Goal: Task Accomplishment & Management: Complete application form

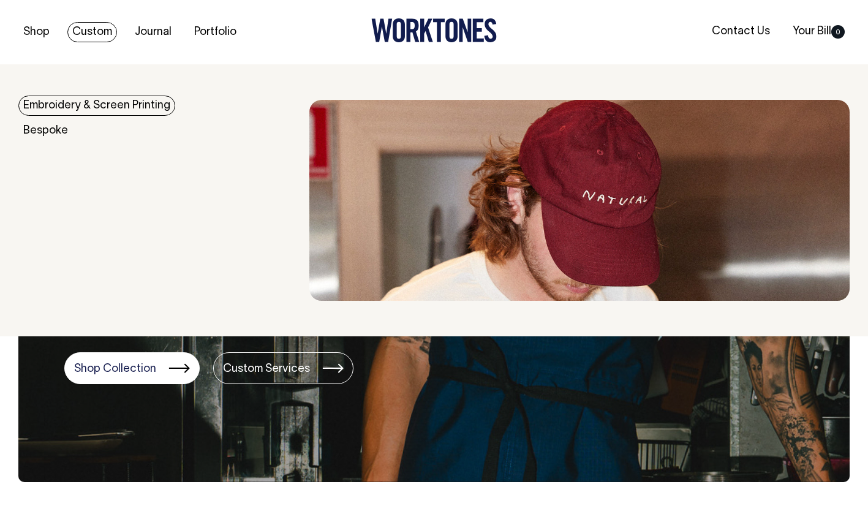
click at [77, 107] on link "Embroidery & Screen Printing" at bounding box center [96, 106] width 157 height 20
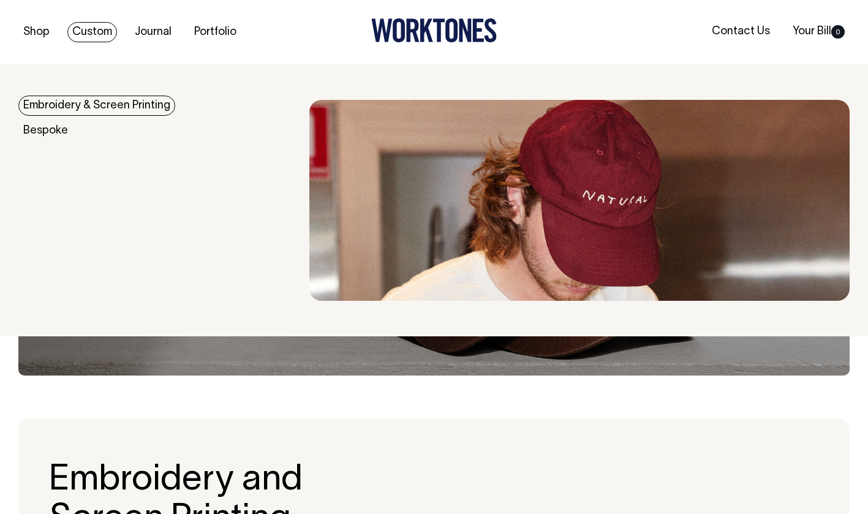
click at [110, 101] on link "Embroidery & Screen Printing" at bounding box center [96, 106] width 157 height 20
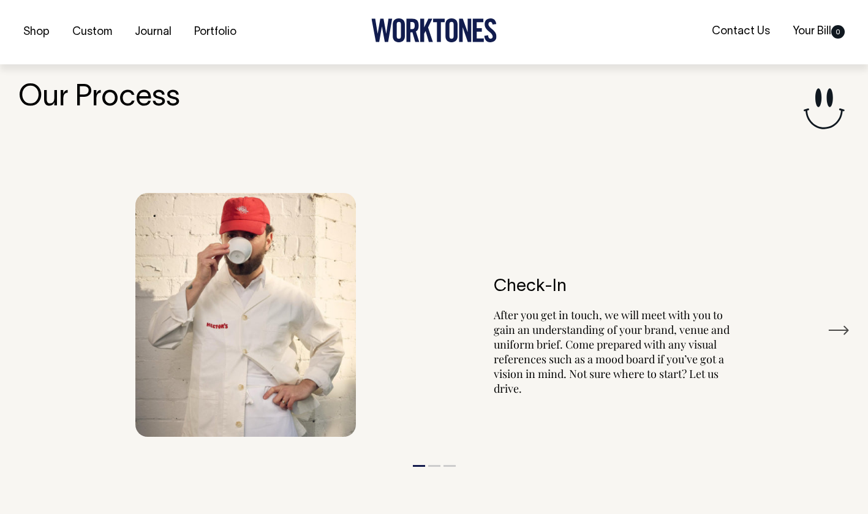
scroll to position [1328, 0]
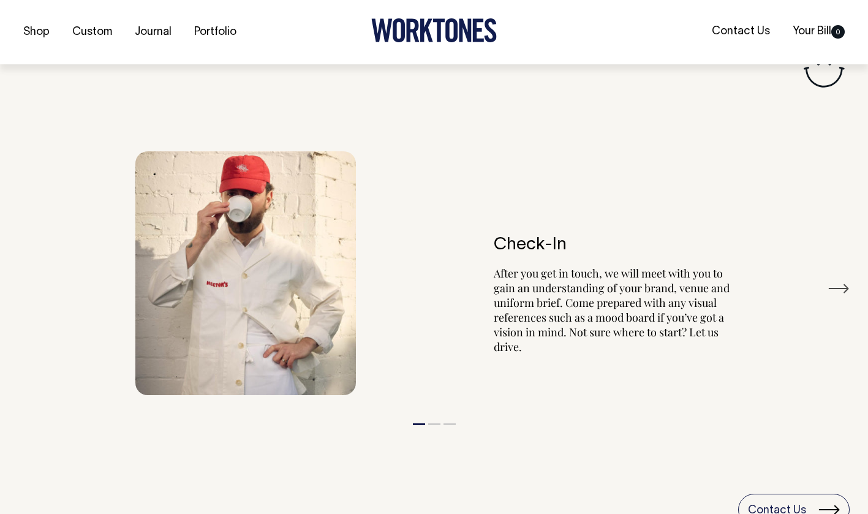
click at [838, 284] on button "Next" at bounding box center [838, 288] width 22 height 18
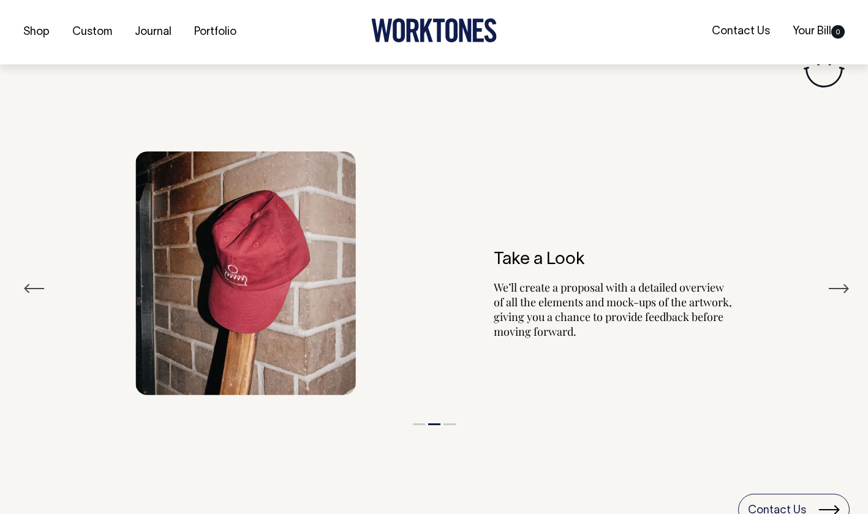
click at [838, 284] on button "Next" at bounding box center [838, 288] width 22 height 18
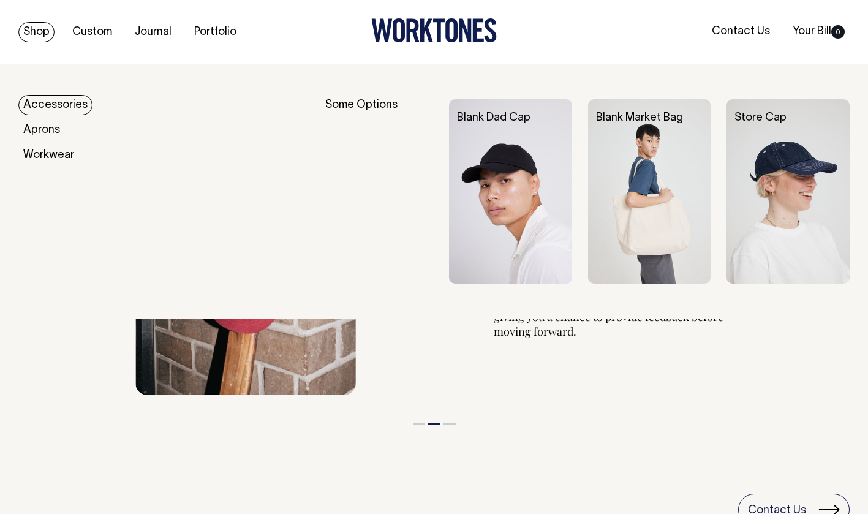
click at [57, 103] on link "Accessories" at bounding box center [55, 105] width 74 height 20
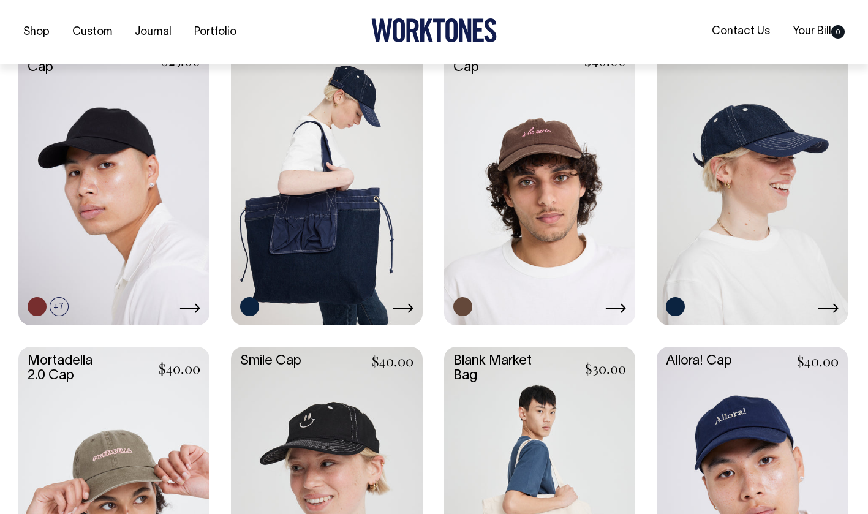
scroll to position [339, 0]
click at [545, 156] on link at bounding box center [539, 180] width 191 height 284
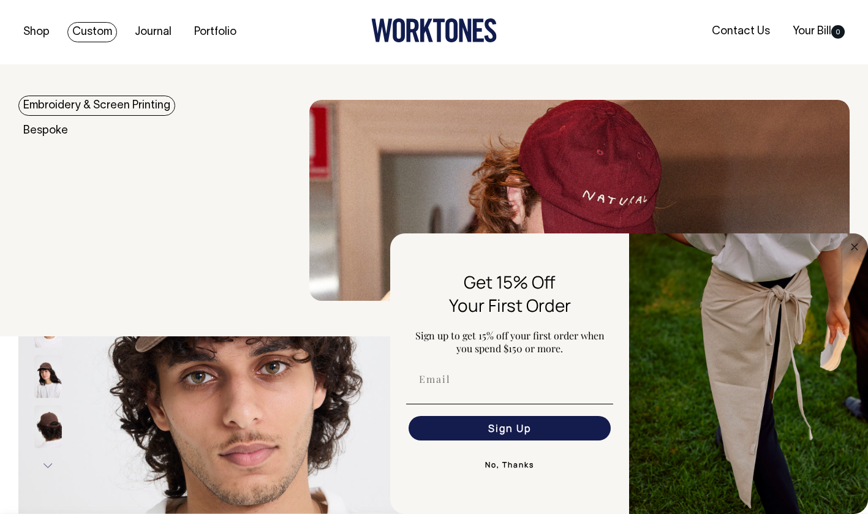
click at [102, 100] on link "Embroidery & Screen Printing" at bounding box center [96, 106] width 157 height 20
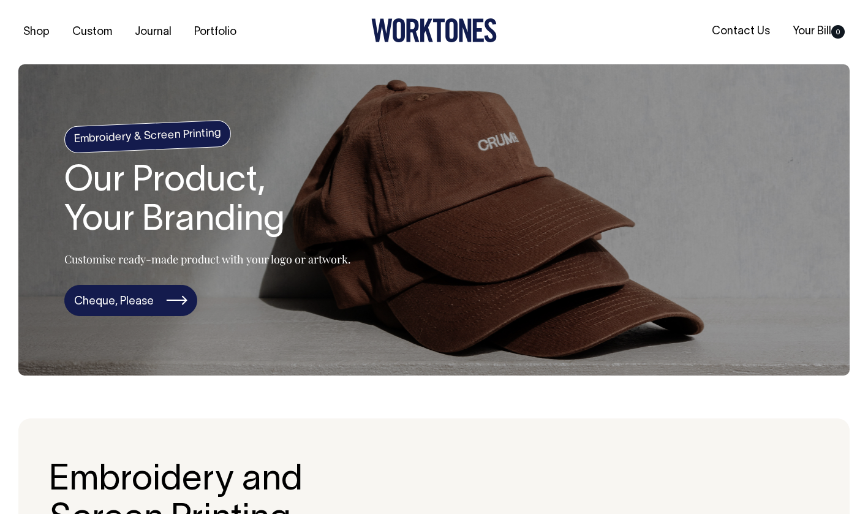
click at [150, 302] on link "Cheque, Please" at bounding box center [130, 301] width 133 height 32
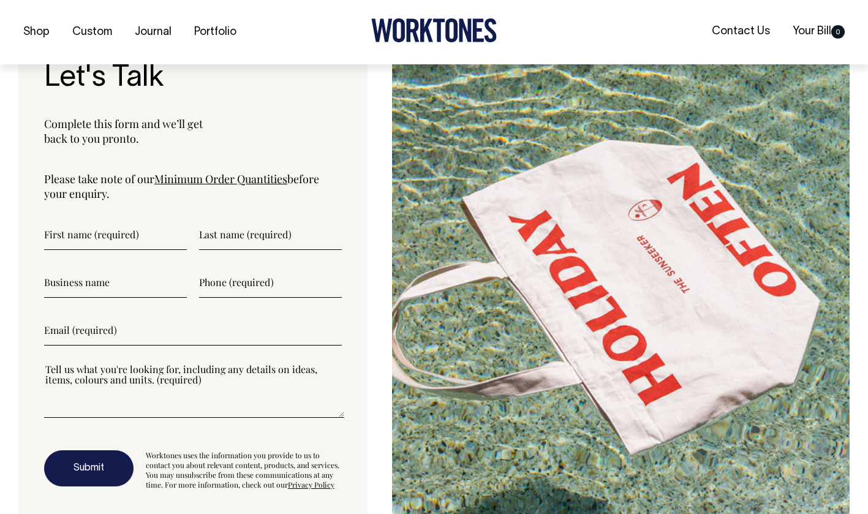
scroll to position [3181, 0]
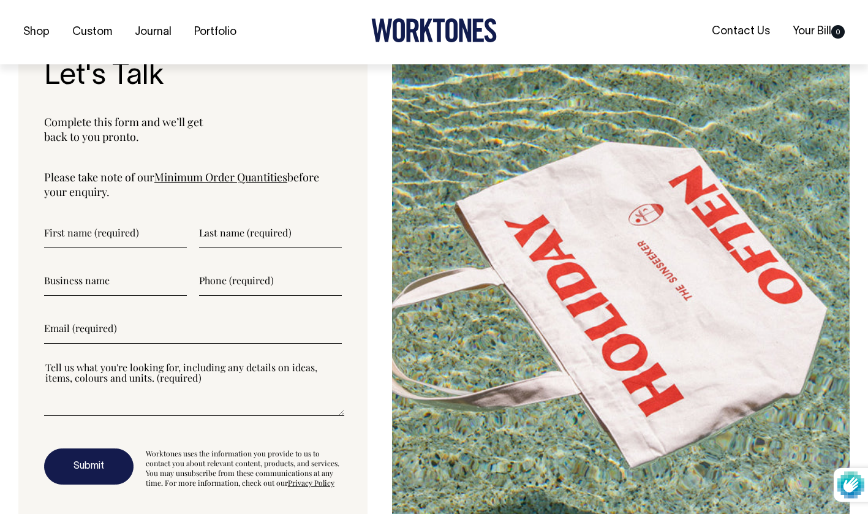
click at [104, 217] on input"] "text" at bounding box center [115, 232] width 143 height 31
type input"] "Phillip"
type input"] "Maritz"
type input"] "Allegria Pasta"
type input"] "0468564500"
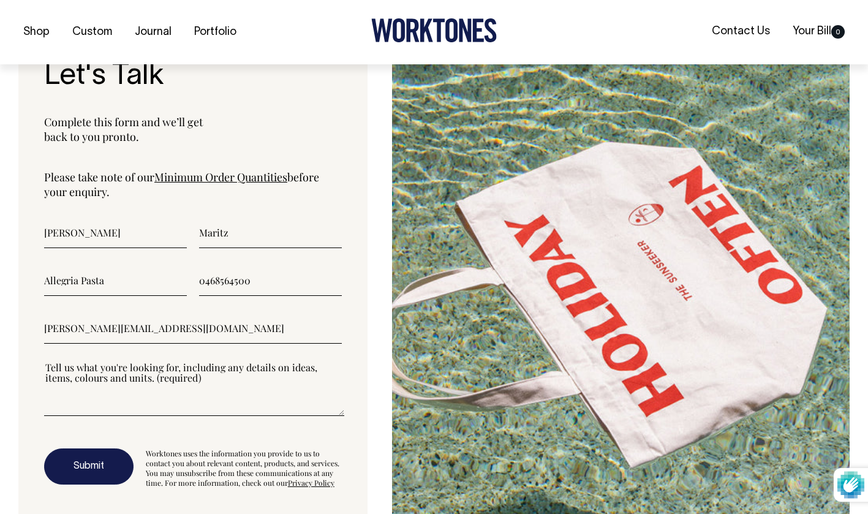
type input"] "phillip@allegriapasta.com"
click at [146, 391] on textarea"] at bounding box center [194, 388] width 300 height 55
type textarea"] "We want some custom dad hats. Only 20 and want it quick!"
click at [100, 448] on button "Submit" at bounding box center [88, 466] width 89 height 37
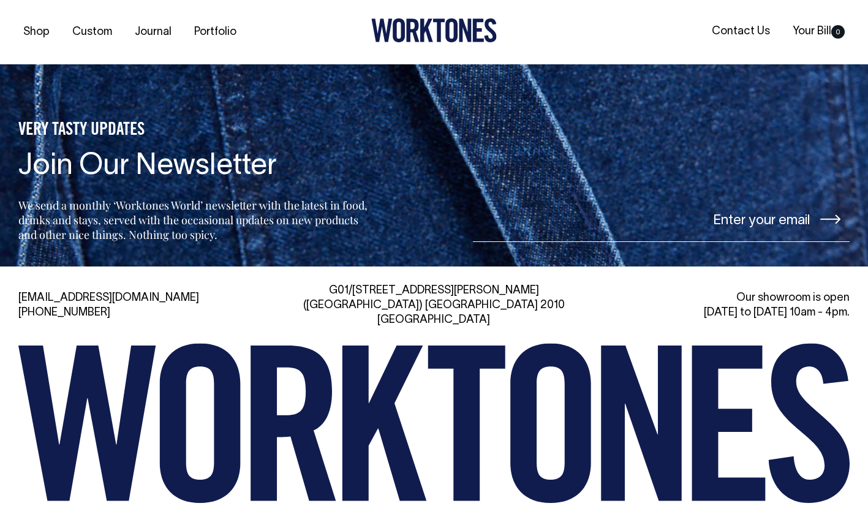
scroll to position [4138, 0]
